Goal: Information Seeking & Learning: Learn about a topic

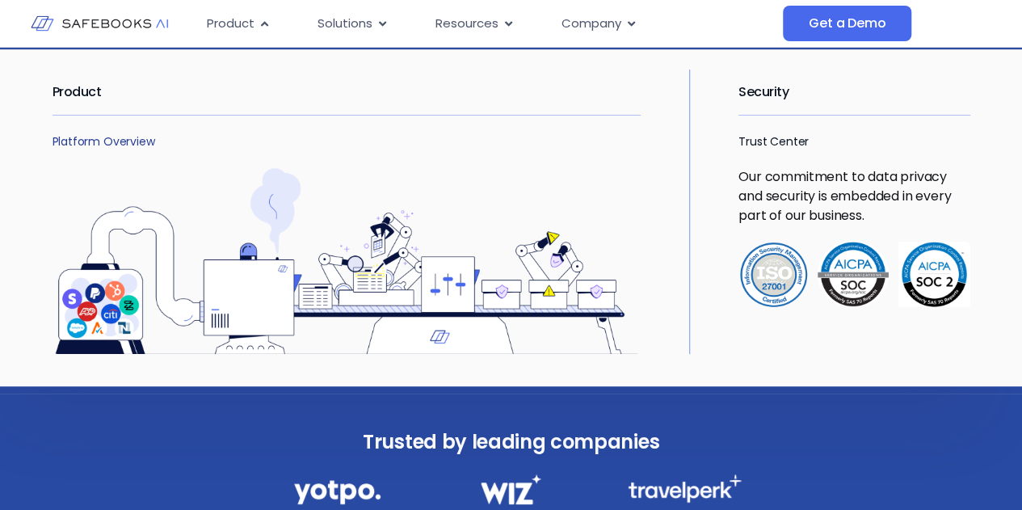
click at [85, 137] on link "Platform Overview" at bounding box center [104, 141] width 103 height 16
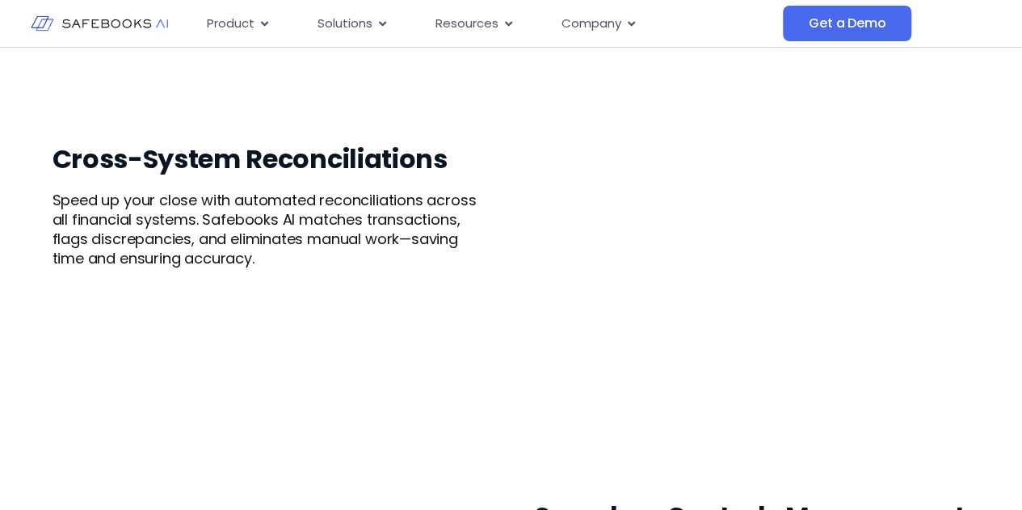
scroll to position [970, 0]
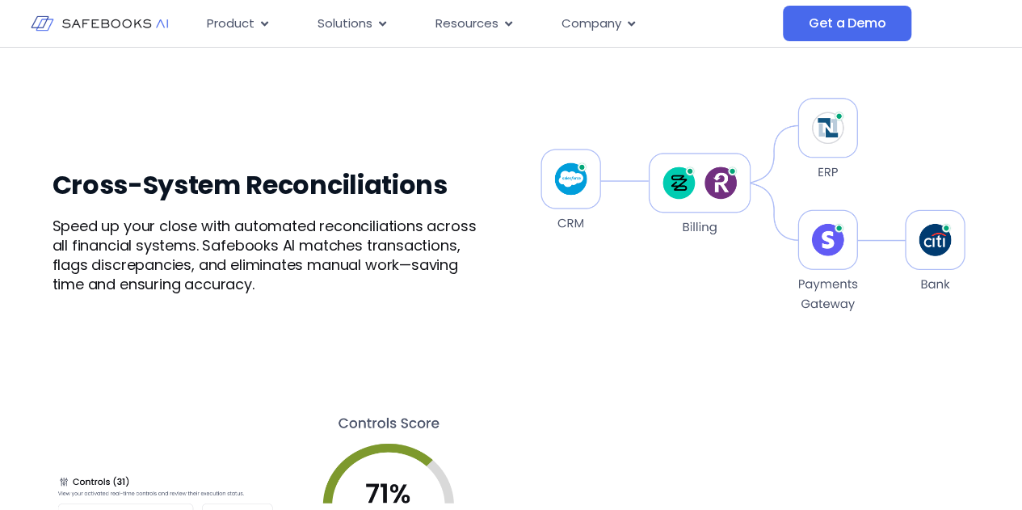
scroll to position [1050, 0]
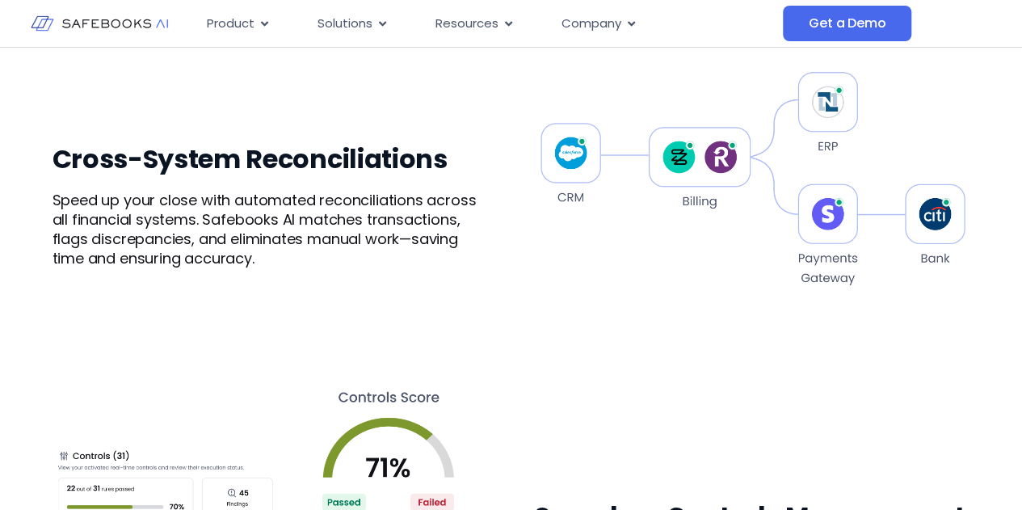
click at [622, 310] on img at bounding box center [752, 181] width 435 height 431
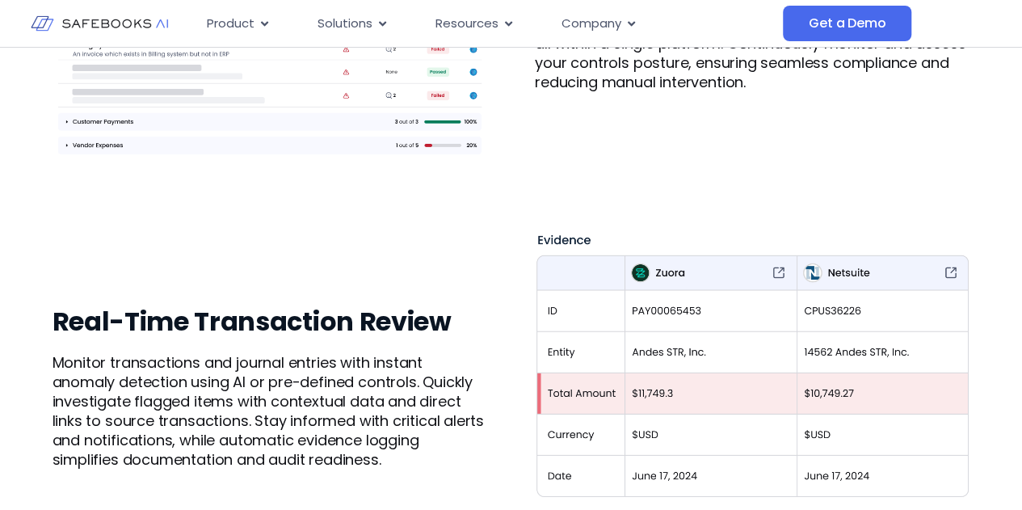
scroll to position [1697, 0]
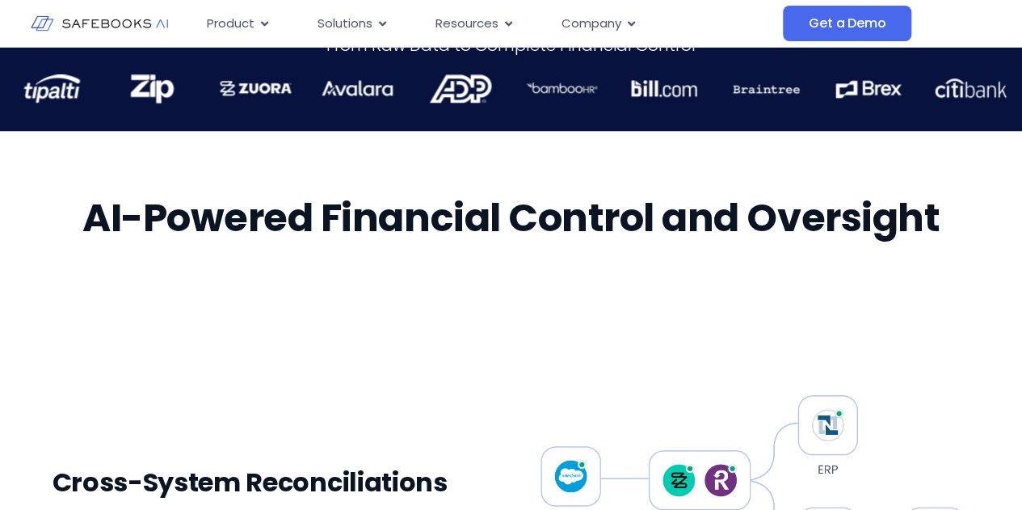
scroll to position [727, 0]
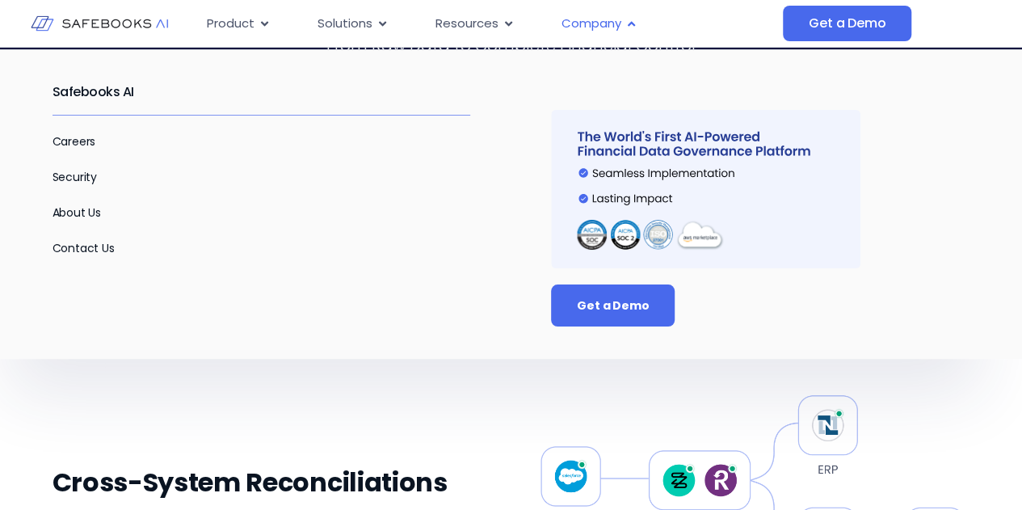
click at [605, 29] on span "Company" at bounding box center [592, 24] width 60 height 19
click at [86, 210] on link "About Us" at bounding box center [77, 212] width 49 height 16
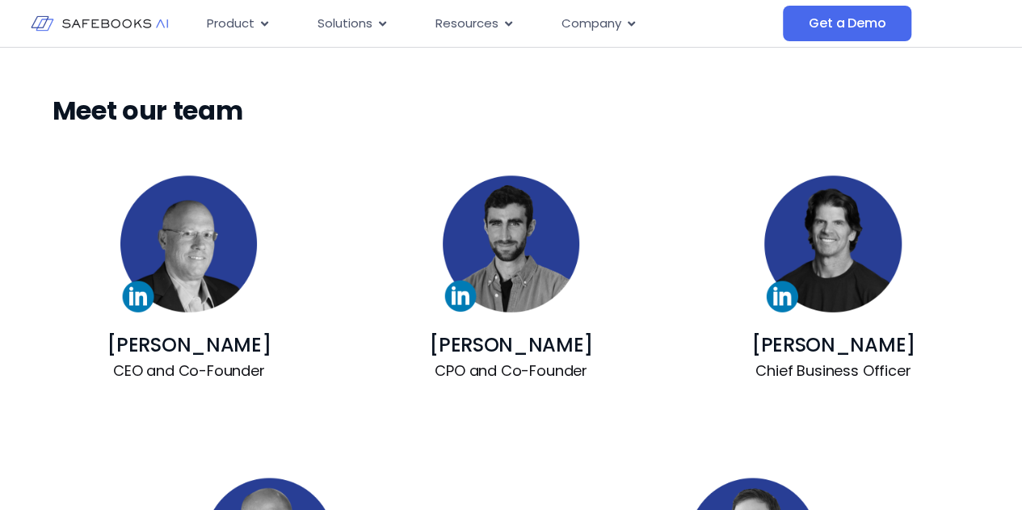
scroll to position [1131, 0]
